Goal: Transaction & Acquisition: Purchase product/service

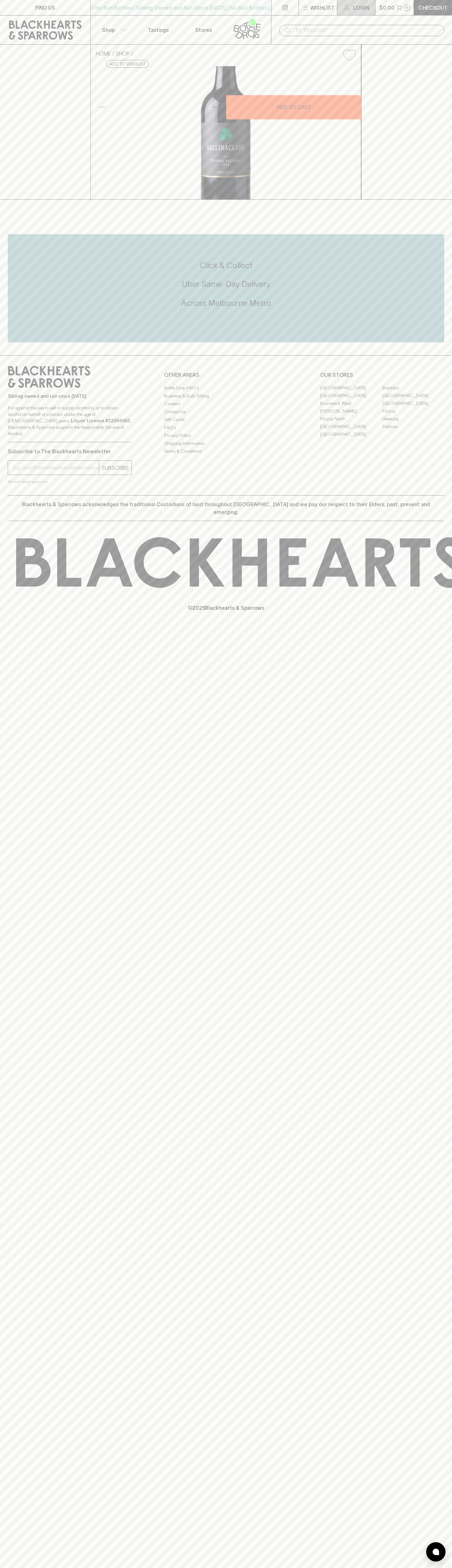
click at [342, 6] on link "Login" at bounding box center [356, 7] width 38 height 15
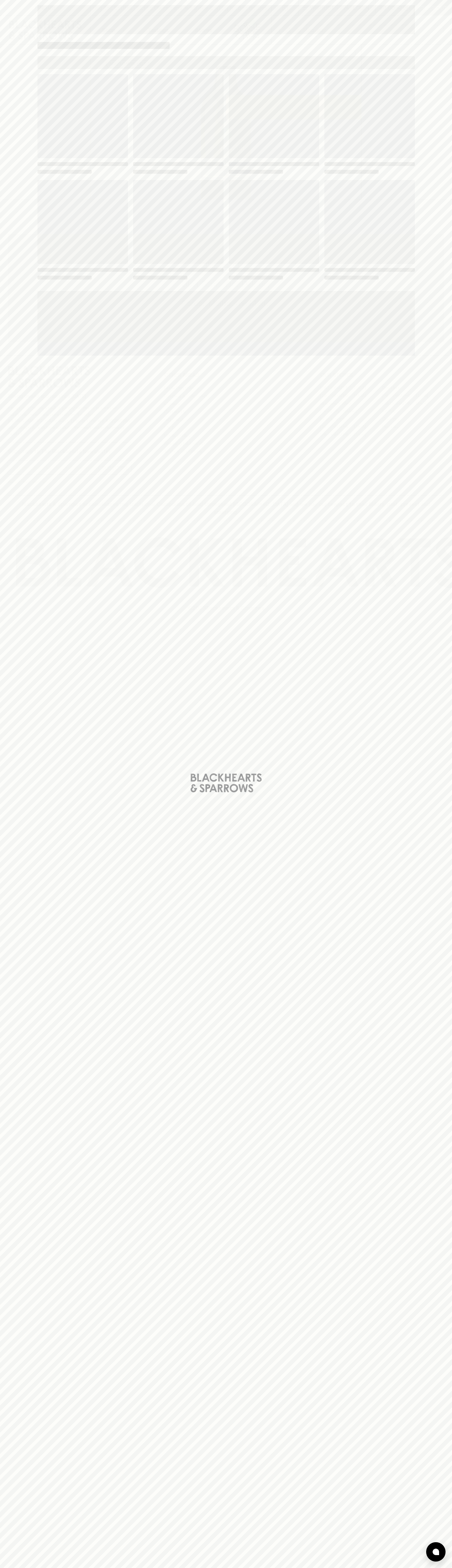
click at [439, 685] on div "Loading" at bounding box center [226, 784] width 452 height 1568
click at [42, 1567] on html "FIND US | No Bad Bottles | Sibling Owned and Run Since 2006 | No Bad Bottles | …" at bounding box center [226, 784] width 452 height 1568
click at [7, 285] on div "Loading" at bounding box center [226, 784] width 452 height 1568
